Goal: Information Seeking & Learning: Learn about a topic

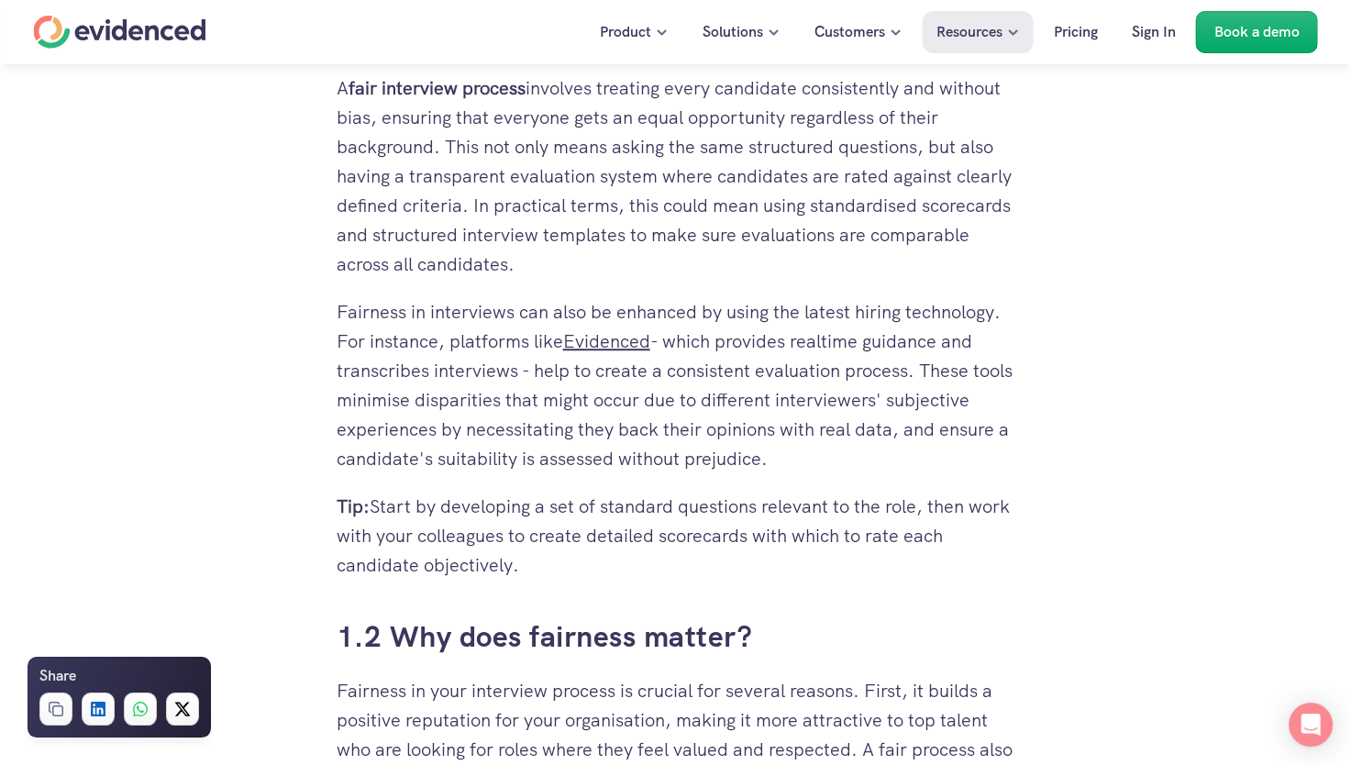
scroll to position [1193, 0]
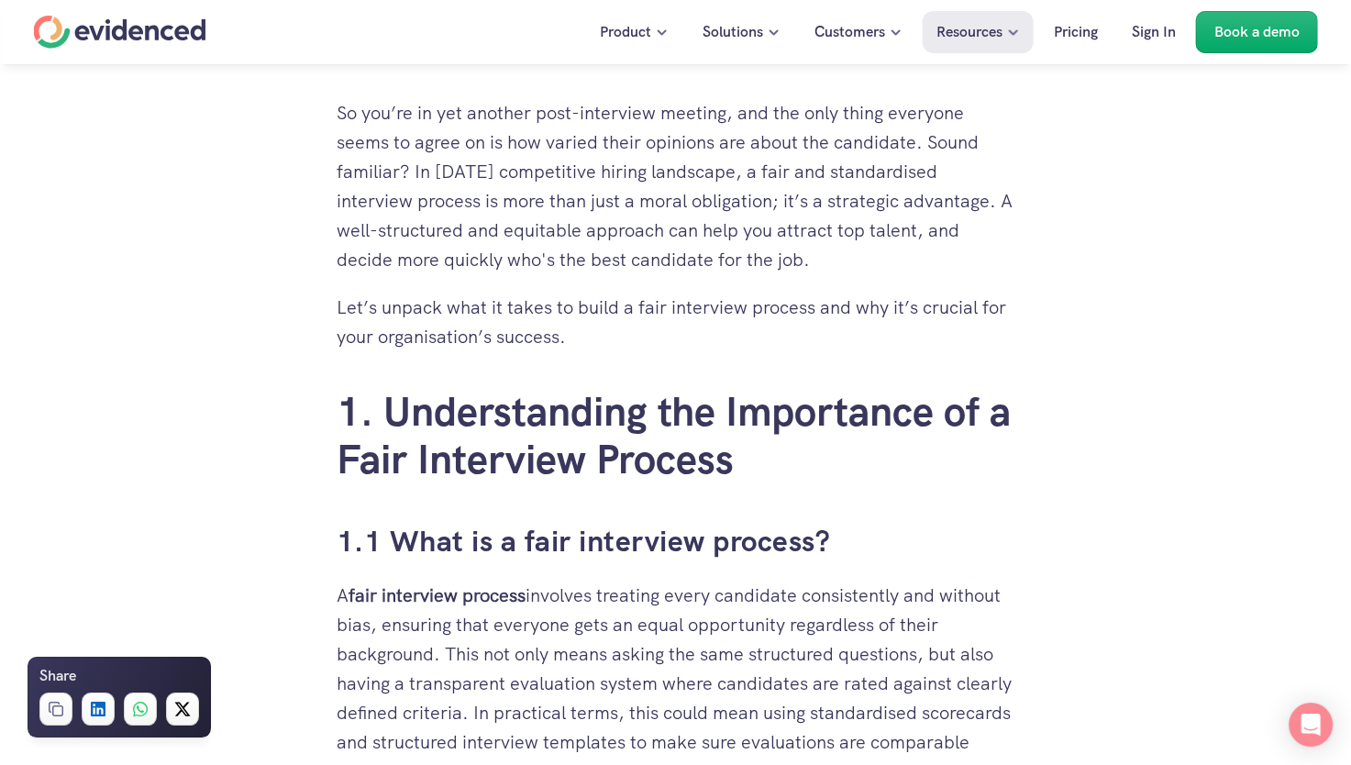
scroll to position [826, 0]
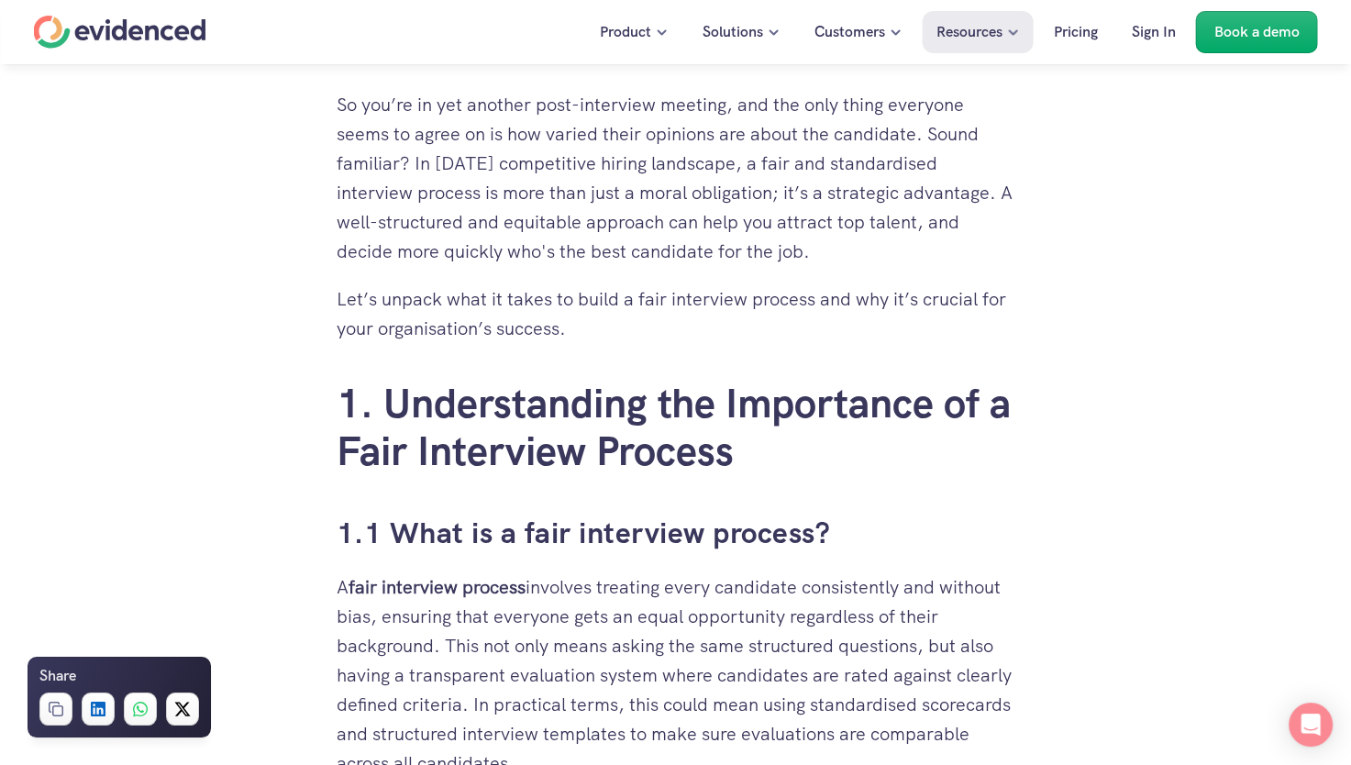
click at [1304, 75] on div "Want to make fairer hiring decisions? Watch a quick demo" at bounding box center [675, 99] width 1351 height 70
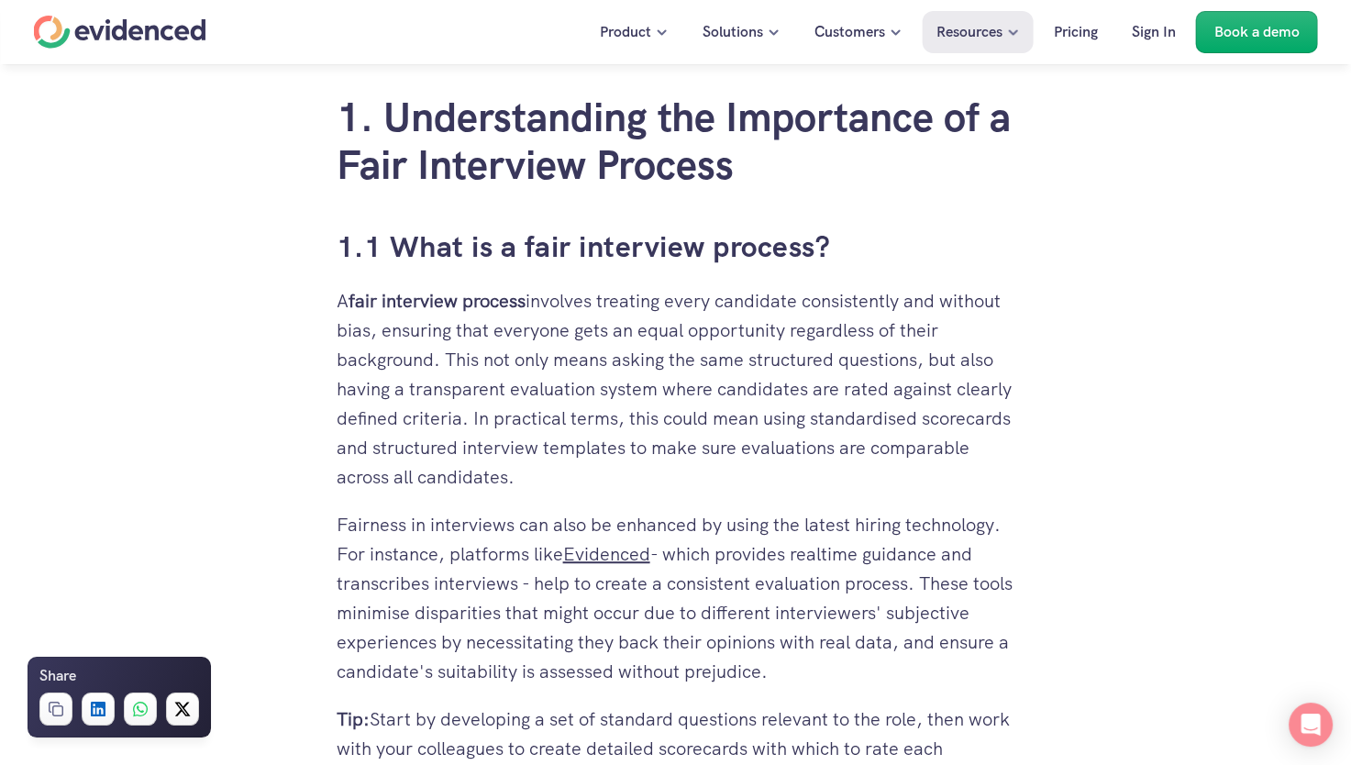
scroll to position [1284, 0]
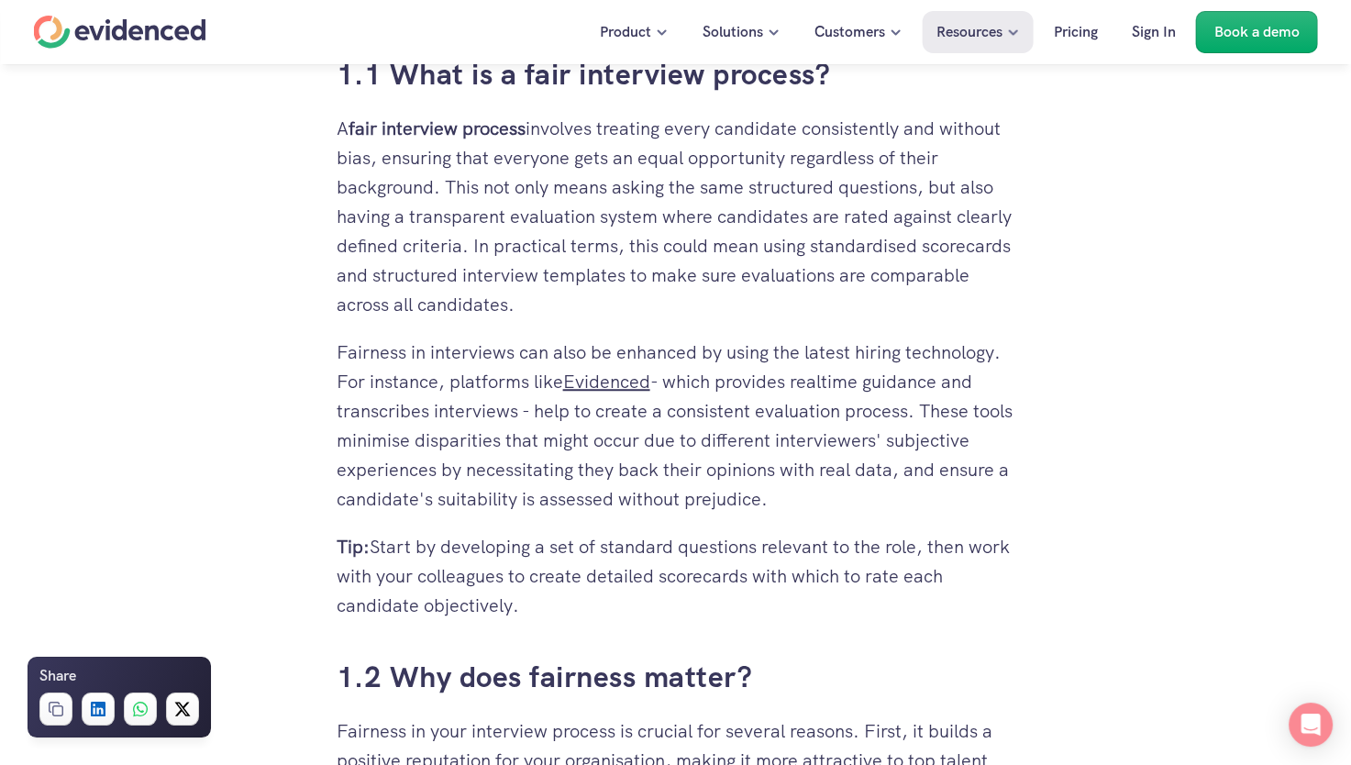
drag, startPoint x: 329, startPoint y: 117, endPoint x: 440, endPoint y: 170, distance: 122.7
drag, startPoint x: 308, startPoint y: 127, endPoint x: 428, endPoint y: 171, distance: 128.0
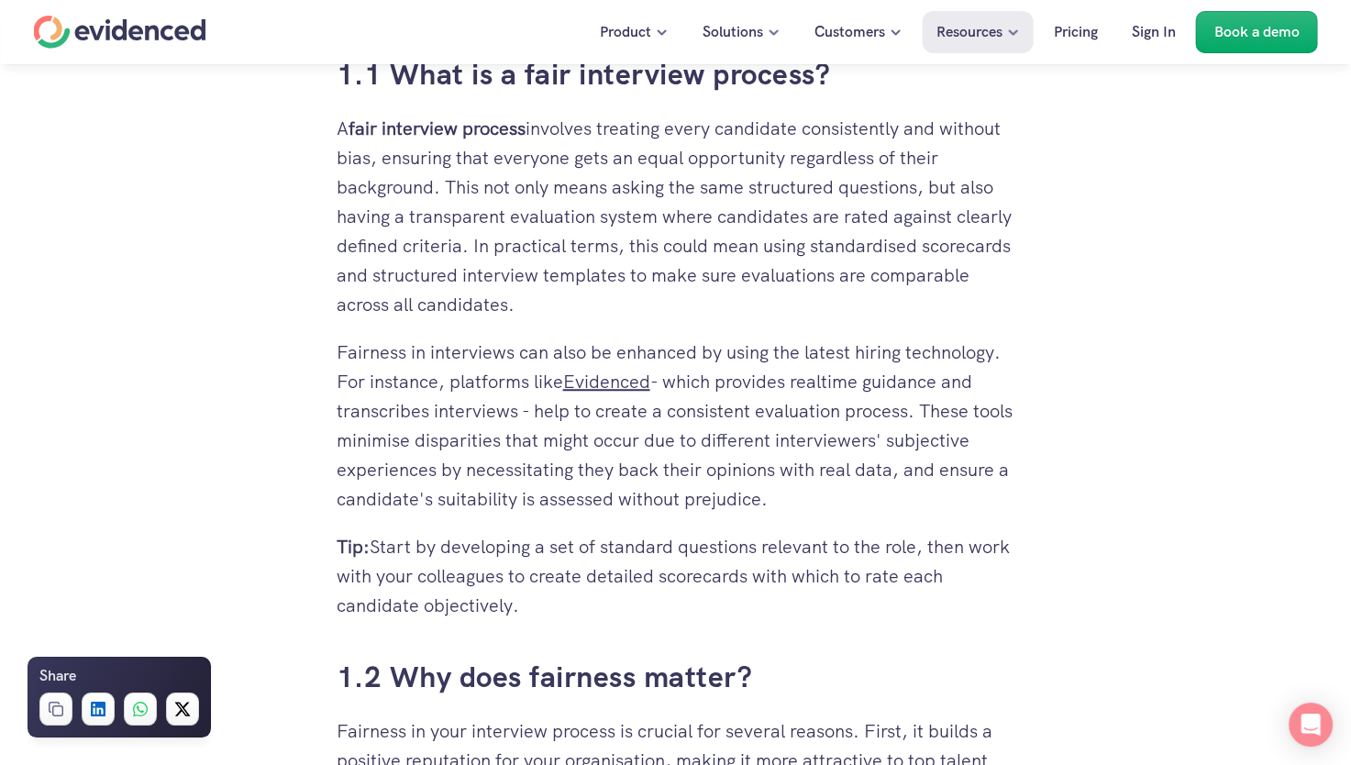
drag, startPoint x: 428, startPoint y: 171, endPoint x: 255, endPoint y: 182, distance: 173.7
click at [342, 128] on div "Want to make fairer hiring decisions? Watch a quick demo" at bounding box center [675, 99] width 1351 height 70
drag, startPoint x: 330, startPoint y: 129, endPoint x: 349, endPoint y: 130, distance: 18.4
click at [349, 130] on div "Want to make fairer hiring decisions? Watch a quick demo" at bounding box center [675, 99] width 1351 height 70
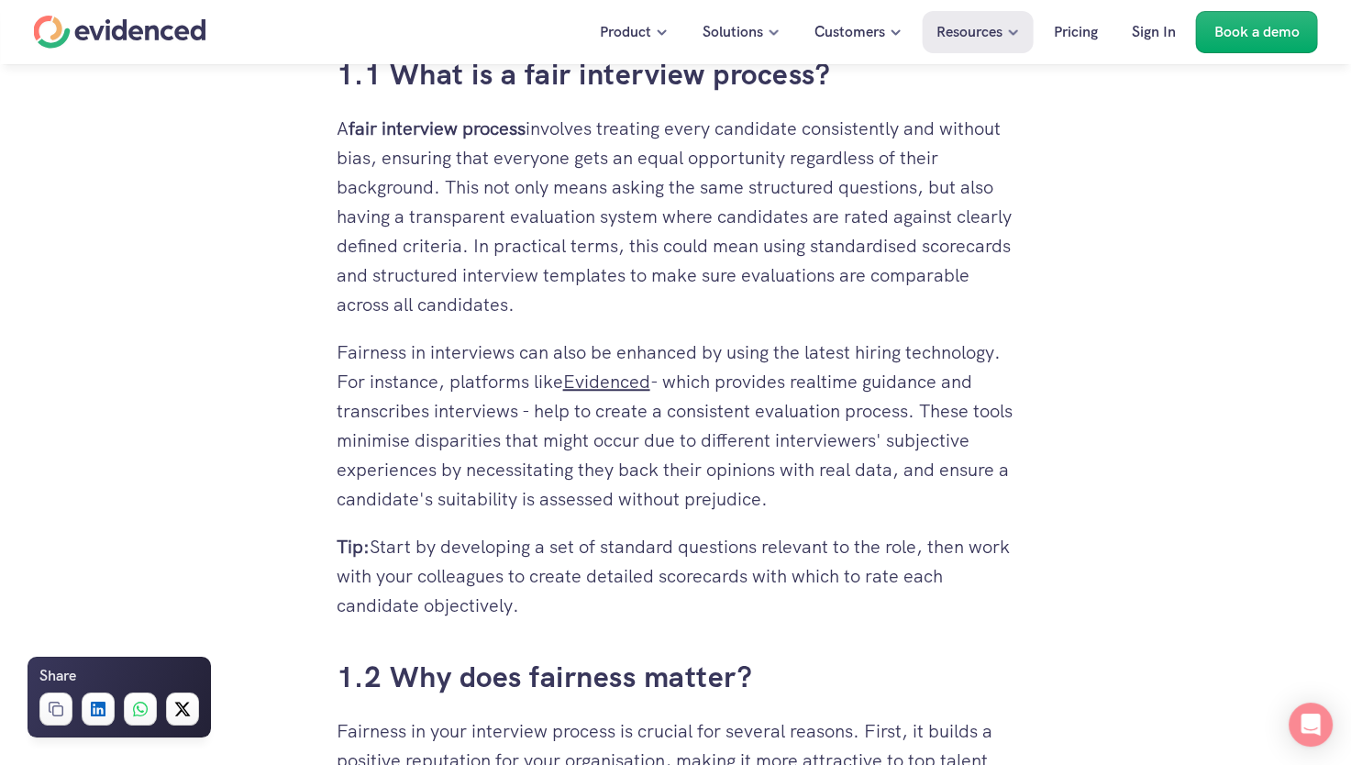
click at [367, 128] on div "Want to make fairer hiring decisions? Watch a quick demo" at bounding box center [675, 99] width 1351 height 70
drag, startPoint x: 416, startPoint y: 171, endPoint x: 294, endPoint y: 176, distance: 122.1
drag, startPoint x: 294, startPoint y: 176, endPoint x: 294, endPoint y: 165, distance: 11.0
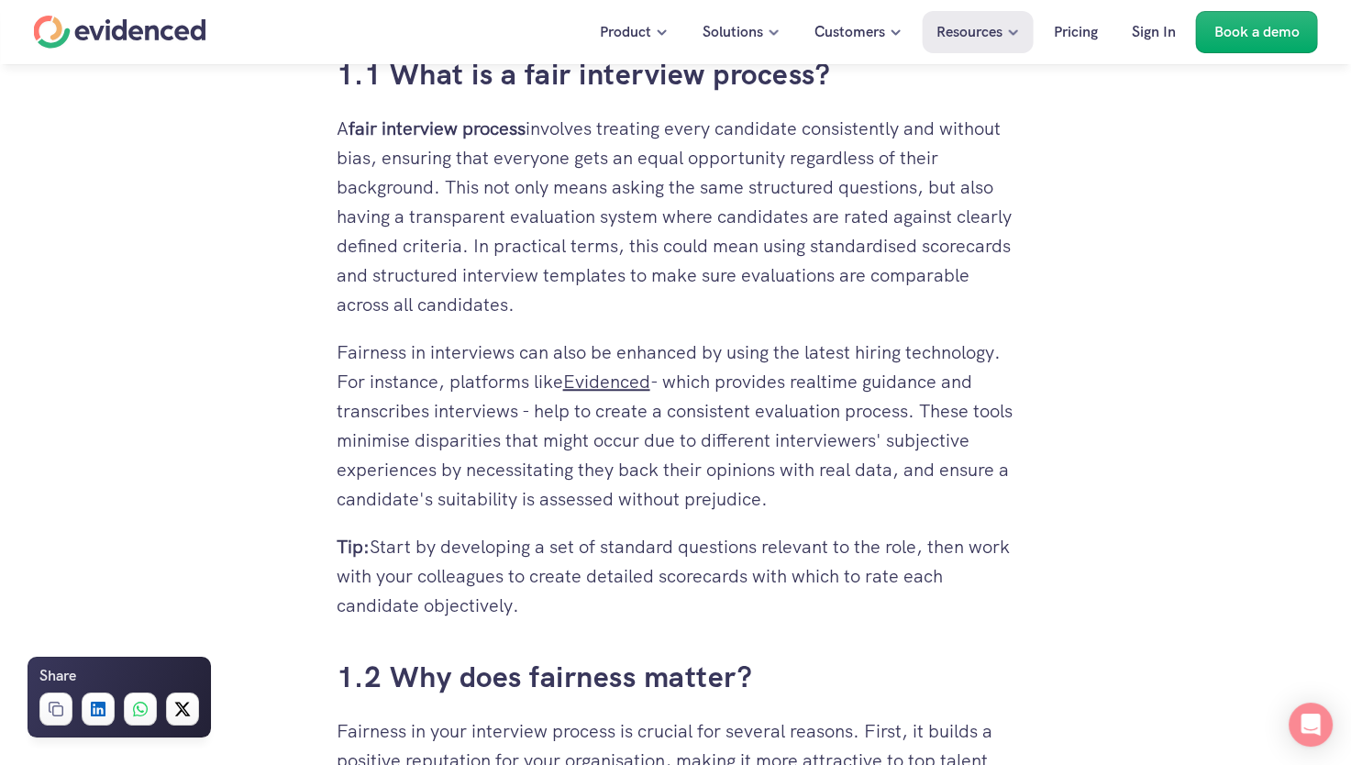
drag, startPoint x: 333, startPoint y: 128, endPoint x: 382, endPoint y: 137, distance: 49.5
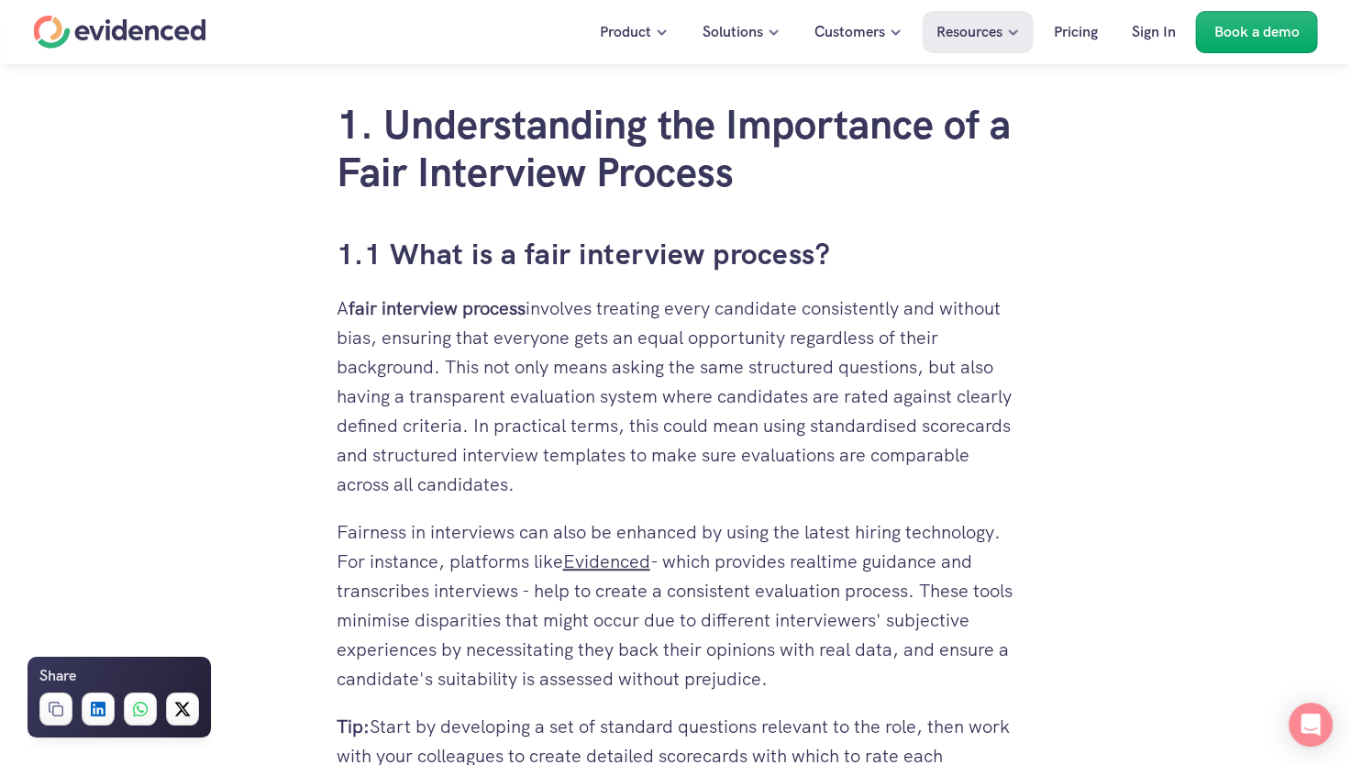
scroll to position [1101, 0]
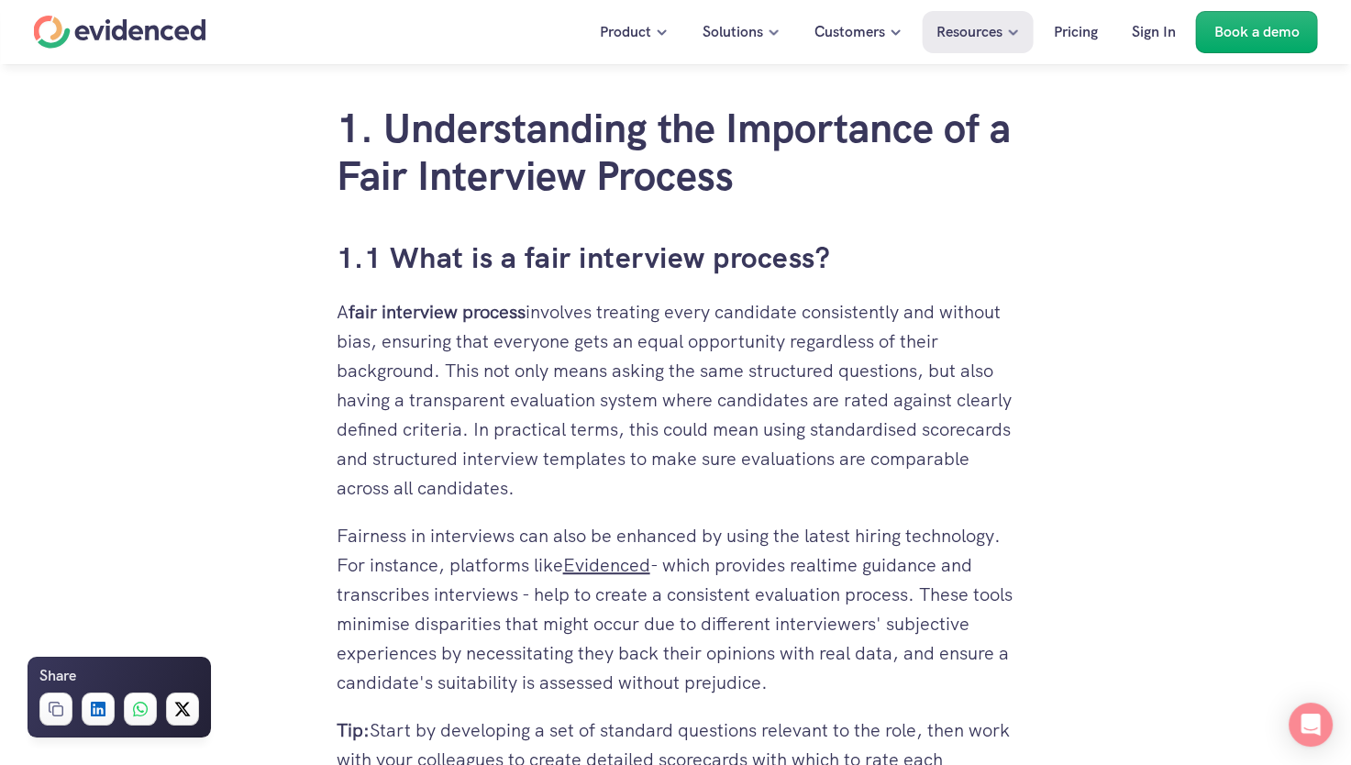
drag, startPoint x: 309, startPoint y: 325, endPoint x: 434, endPoint y: 395, distance: 143.4
drag, startPoint x: 434, startPoint y: 395, endPoint x: 283, endPoint y: 342, distance: 159.6
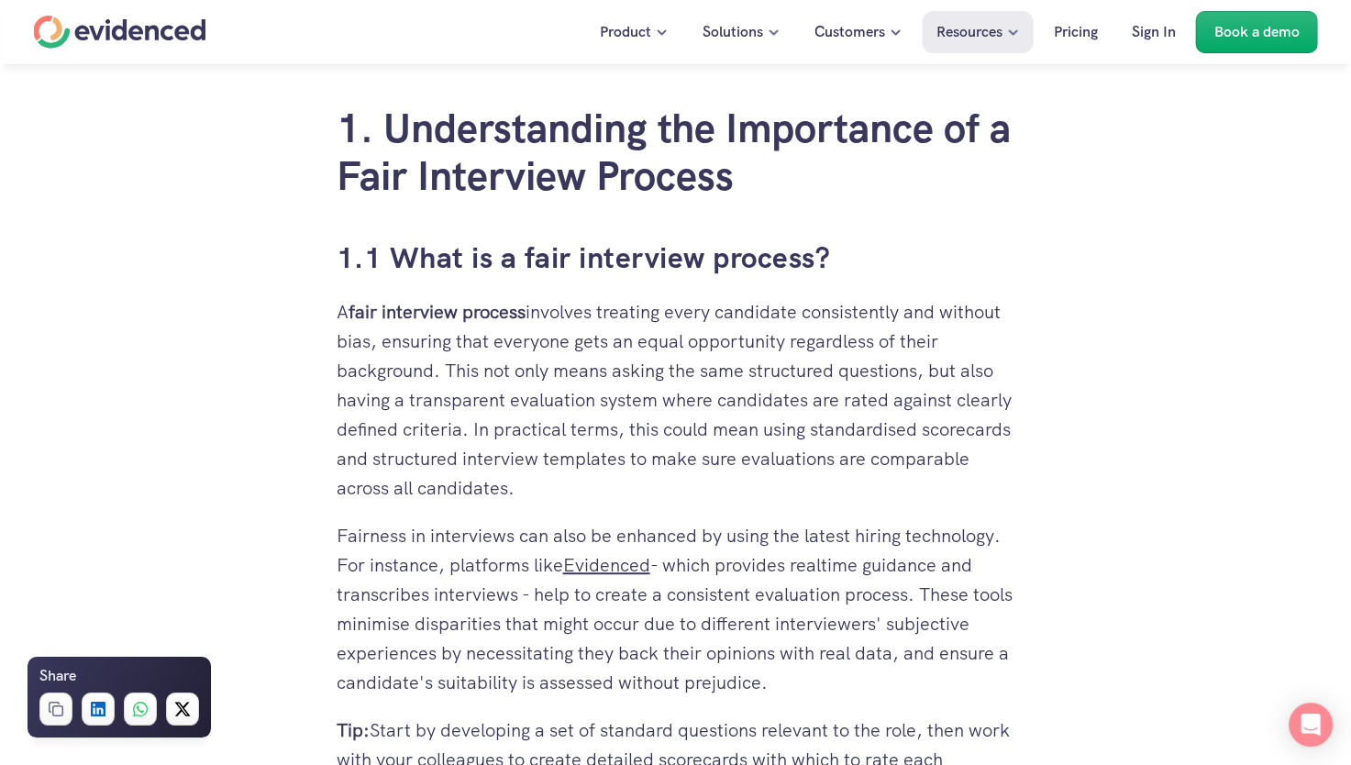
drag, startPoint x: 320, startPoint y: 314, endPoint x: 1080, endPoint y: 544, distance: 793.7
copy div "A fair interview process involves treating every candidate consistently and wit…"
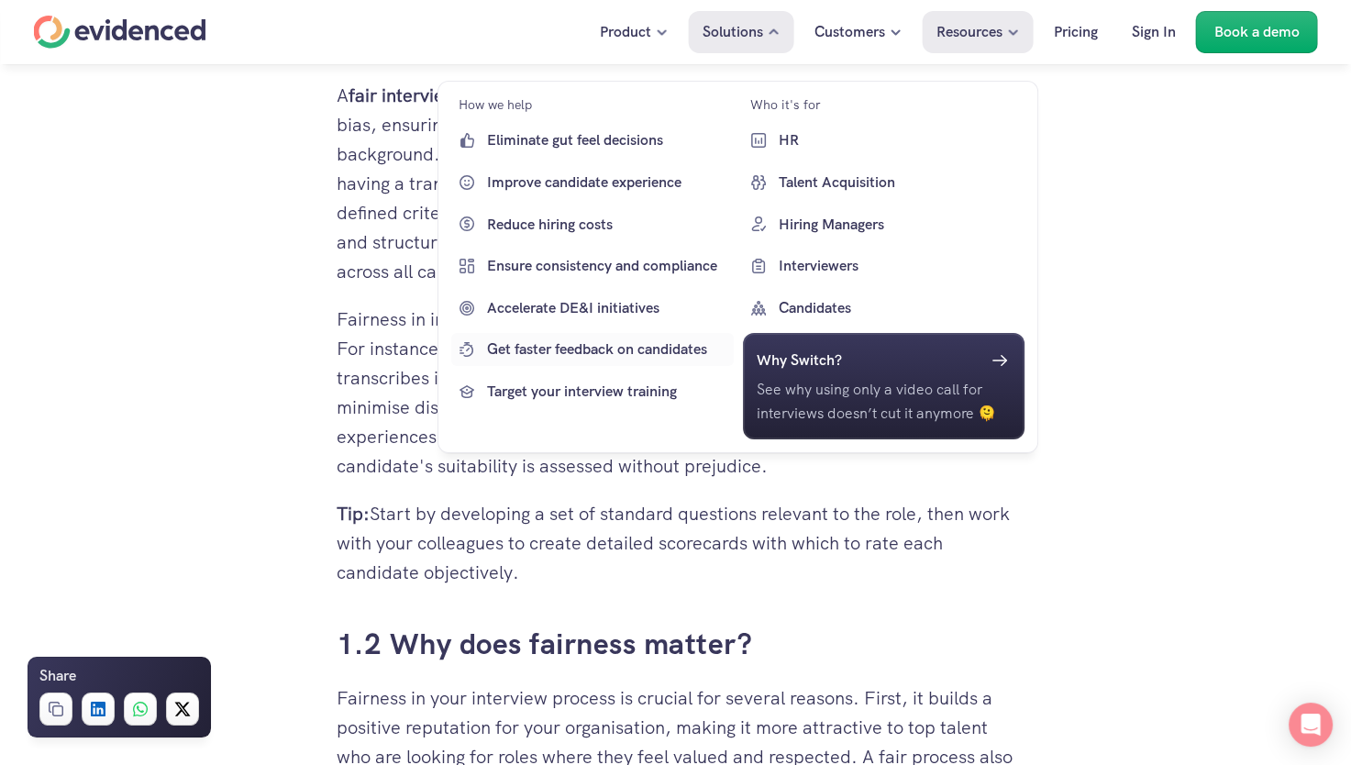
scroll to position [1376, 0]
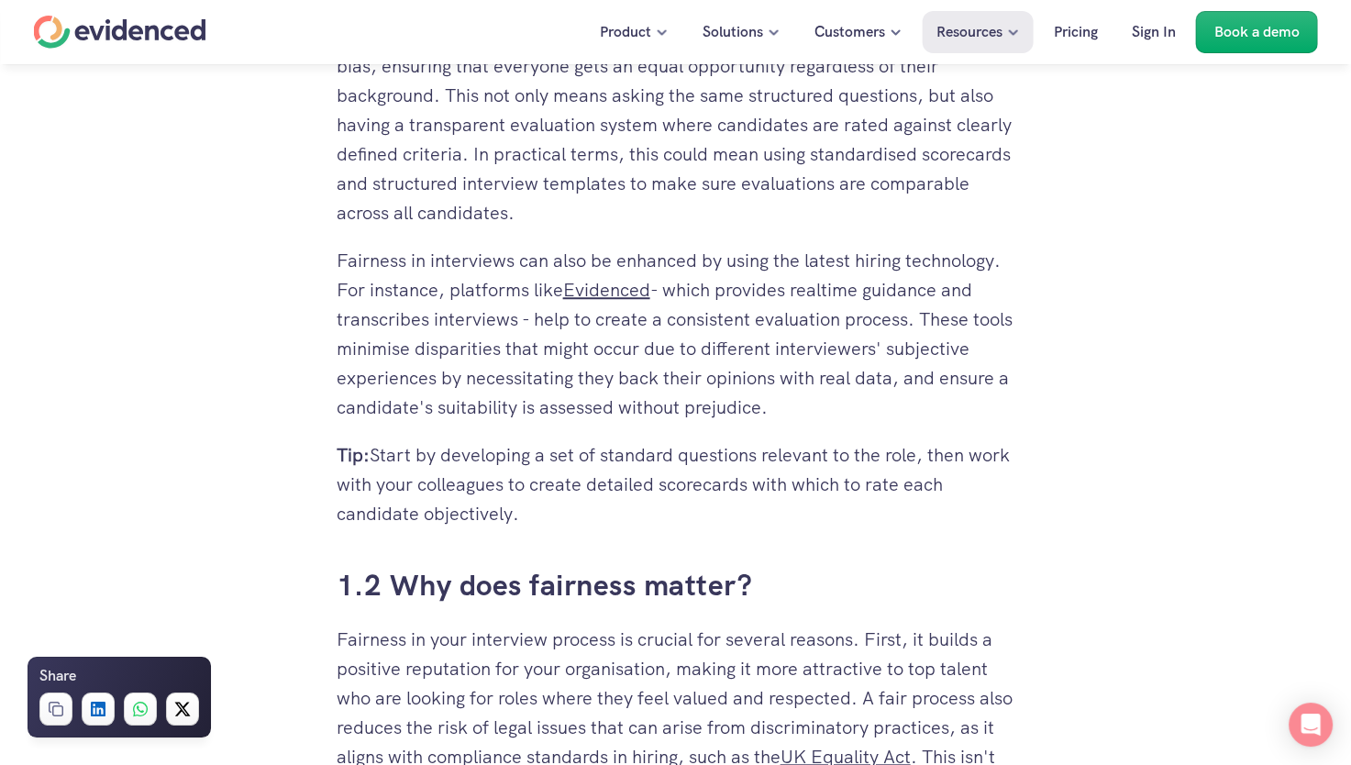
drag, startPoint x: 926, startPoint y: 317, endPoint x: 921, endPoint y: 402, distance: 84.5
click at [921, 402] on p "Fairness in interviews can also be enhanced by using the latest hiring technolo…" at bounding box center [676, 334] width 679 height 176
copy p "These tools minimise disparities that might occur due to different interviewers…"
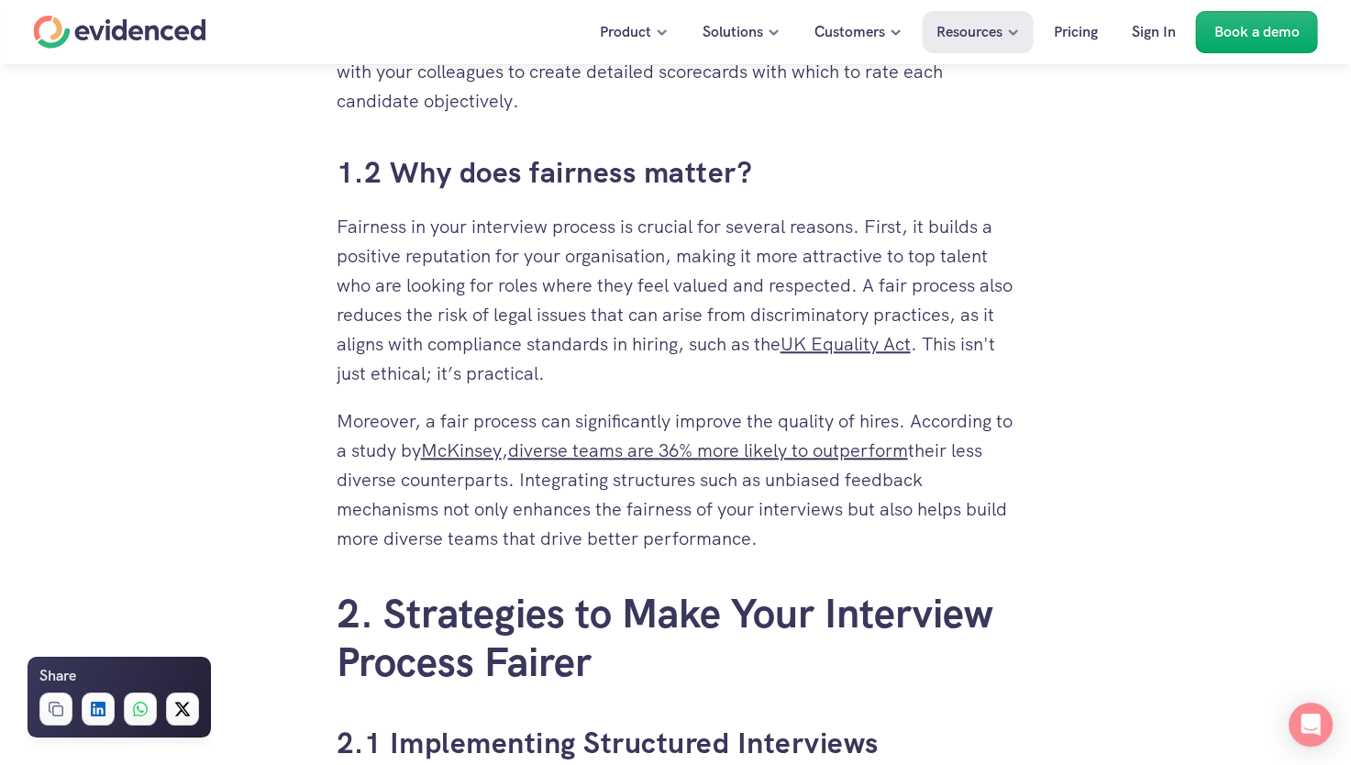
scroll to position [1835, 0]
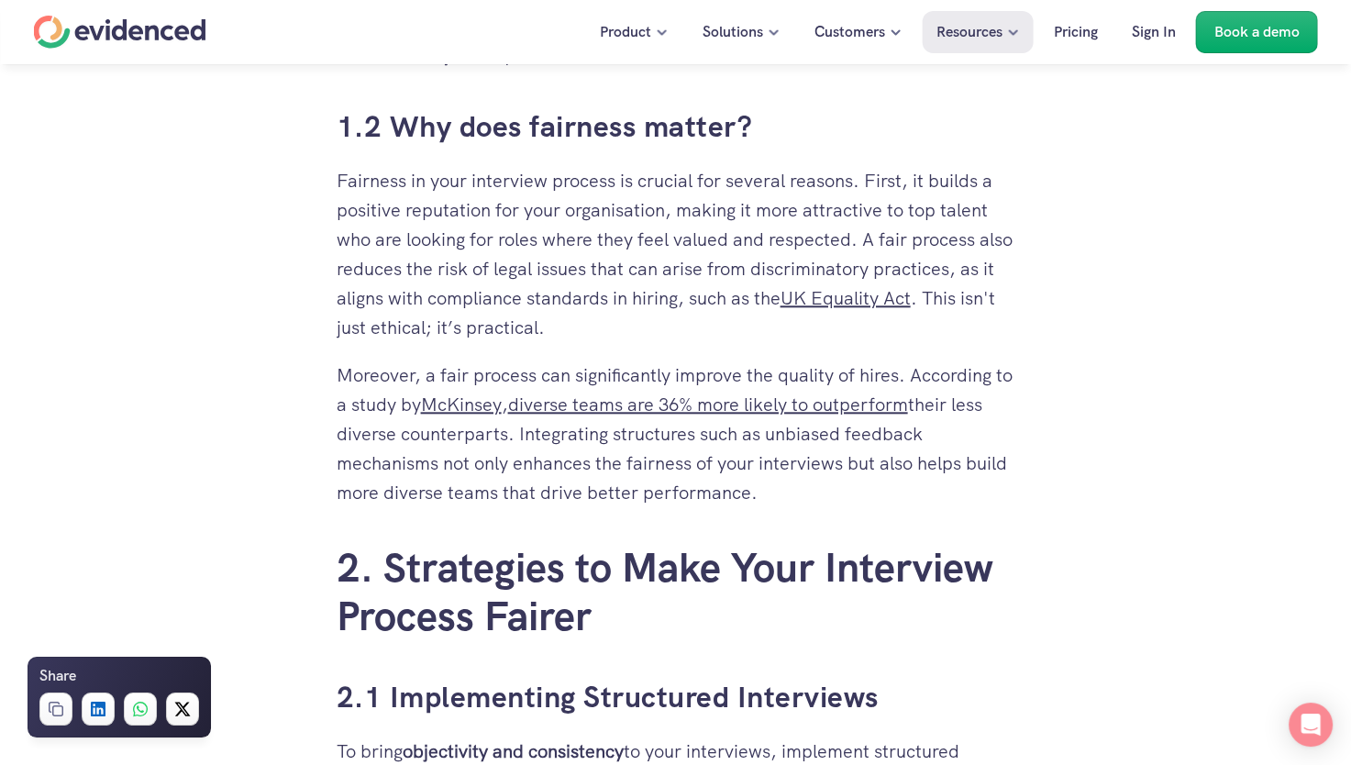
drag, startPoint x: 349, startPoint y: 179, endPoint x: 910, endPoint y: 365, distance: 591.5
copy div "Fairness in your interview process is crucial for several reasons. First, it bu…"
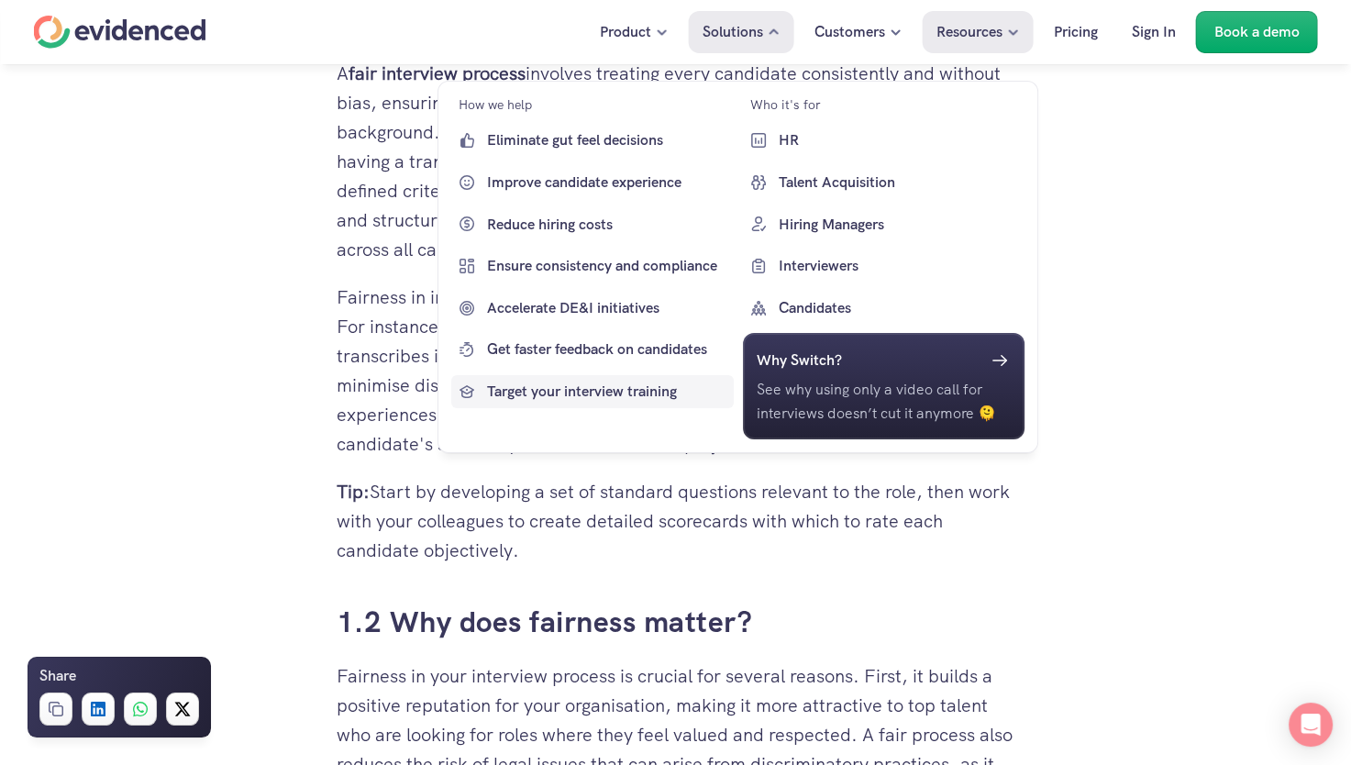
scroll to position [1101, 0]
